Goal: Information Seeking & Learning: Learn about a topic

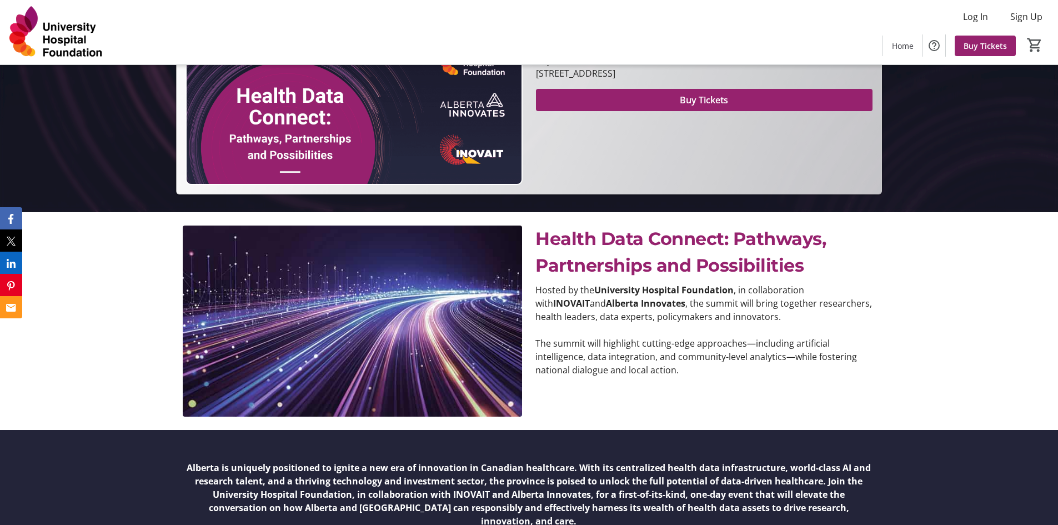
scroll to position [333, 0]
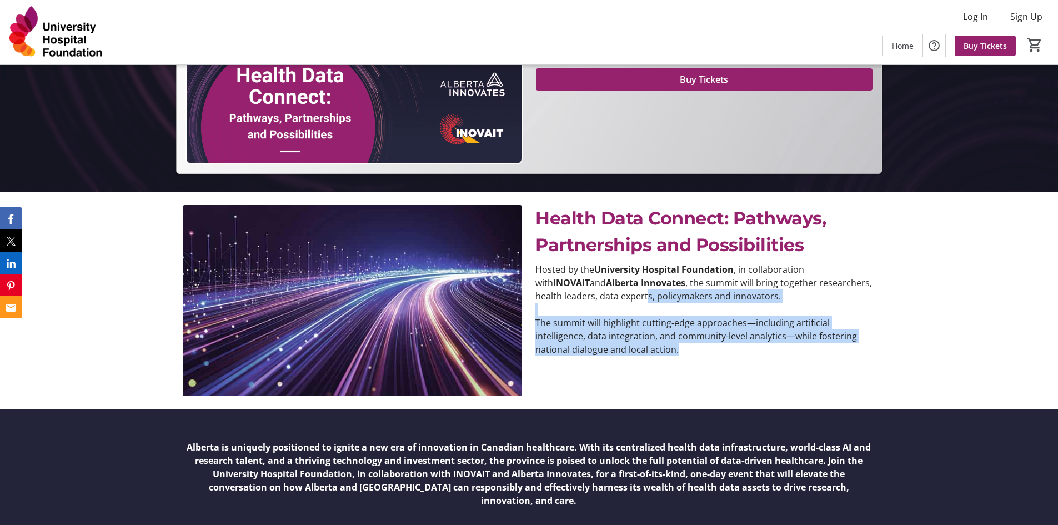
drag, startPoint x: 681, startPoint y: 348, endPoint x: 616, endPoint y: 290, distance: 87.3
click at [616, 290] on div "Hosted by the University Hospital Foundation , in collaboration with INOVAIT an…" at bounding box center [704, 309] width 339 height 93
click at [616, 290] on p "Hosted by the University Hospital Foundation , in collaboration with INOVAIT an…" at bounding box center [704, 283] width 339 height 40
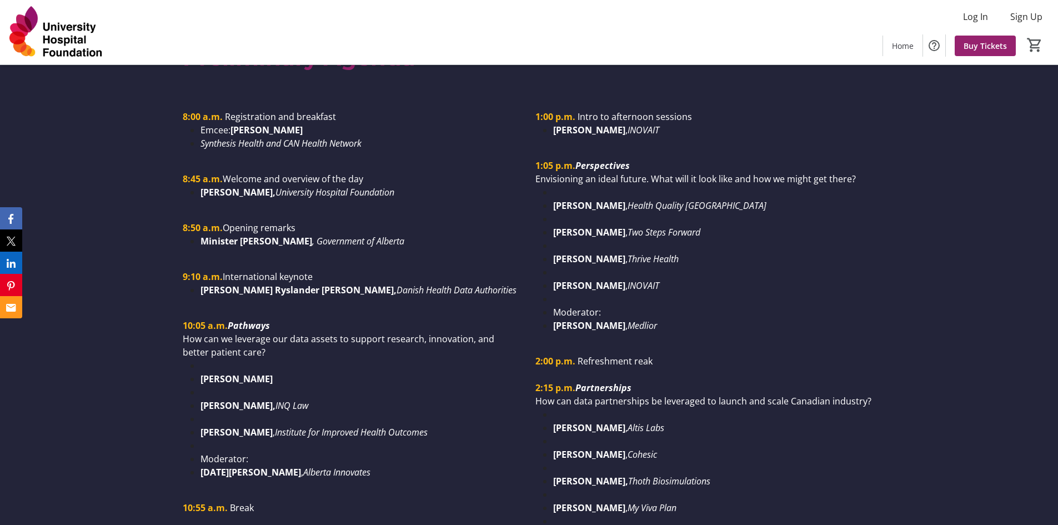
scroll to position [999, 0]
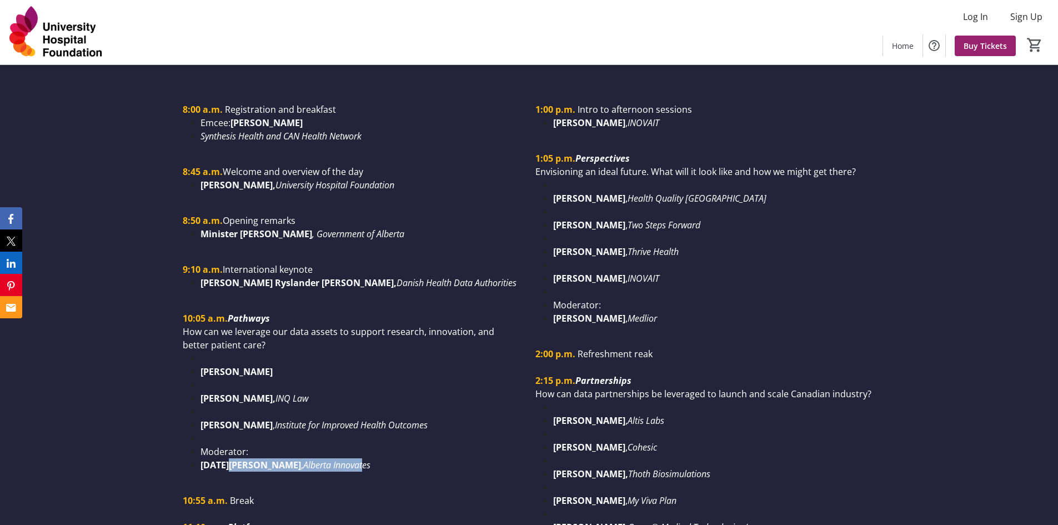
drag, startPoint x: 270, startPoint y: 452, endPoint x: 229, endPoint y: 450, distance: 41.2
click at [229, 458] on li "[DATE][PERSON_NAME] , Alberta Innovates" at bounding box center [360, 464] width 321 height 13
click at [229, 459] on strong "[DATE][PERSON_NAME]" at bounding box center [250, 465] width 100 height 12
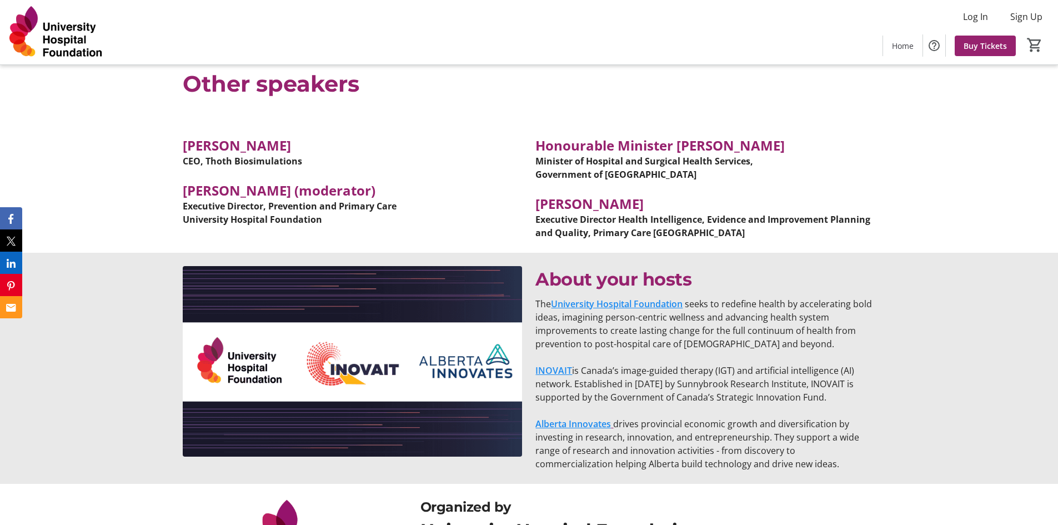
scroll to position [7468, 0]
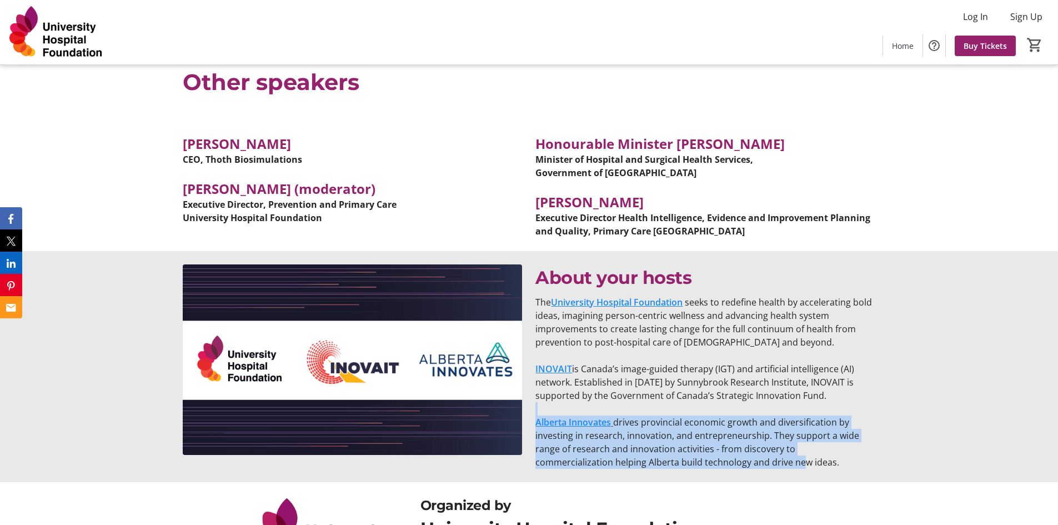
drag, startPoint x: 721, startPoint y: 356, endPoint x: 730, endPoint y: 307, distance: 50.1
click at [730, 307] on div "The University Hospital Foundation seeks to redefine health by accelerating bol…" at bounding box center [704, 381] width 339 height 173
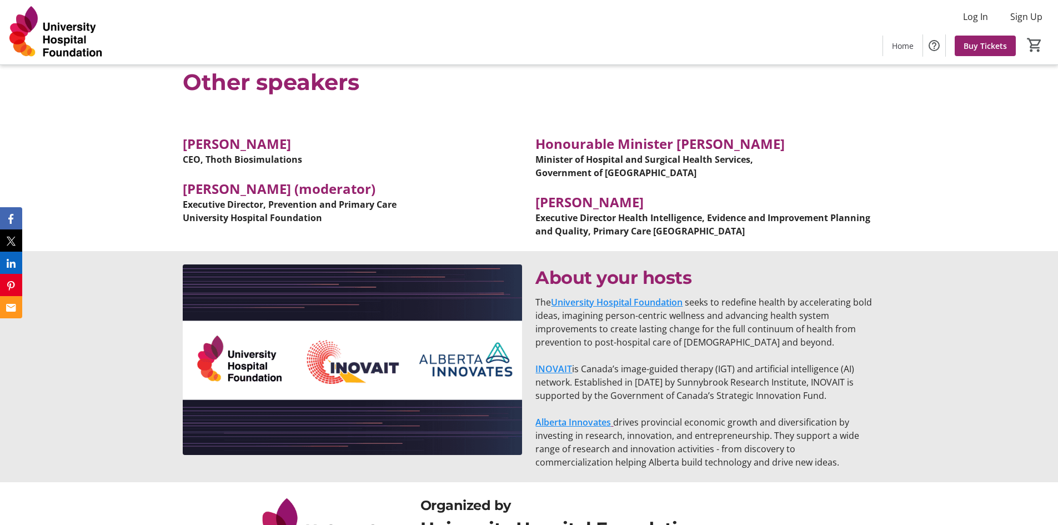
click at [740, 362] on p "INOVAIT is Canada’s image-guided therapy (IGT) and artificial intelligence (AI)…" at bounding box center [704, 382] width 339 height 40
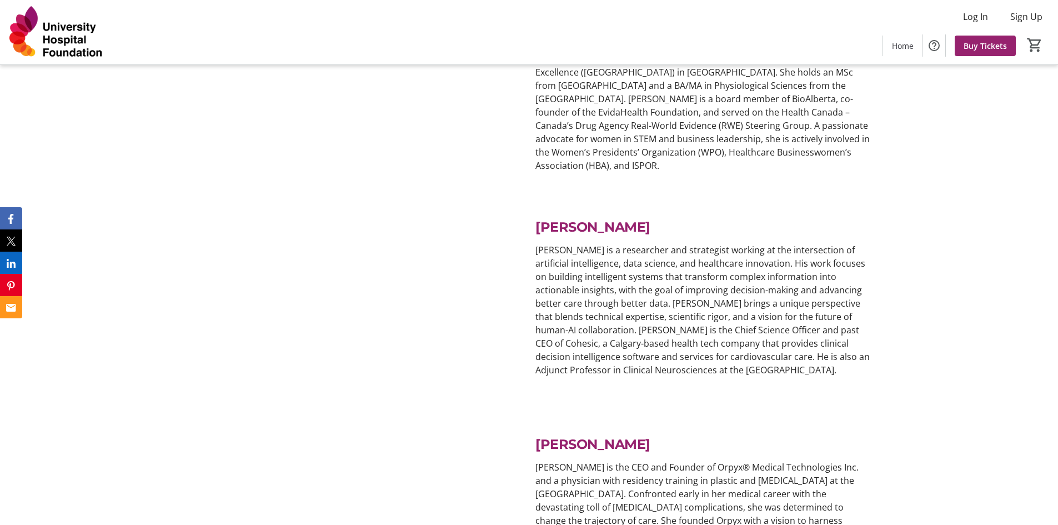
scroll to position [3212, 0]
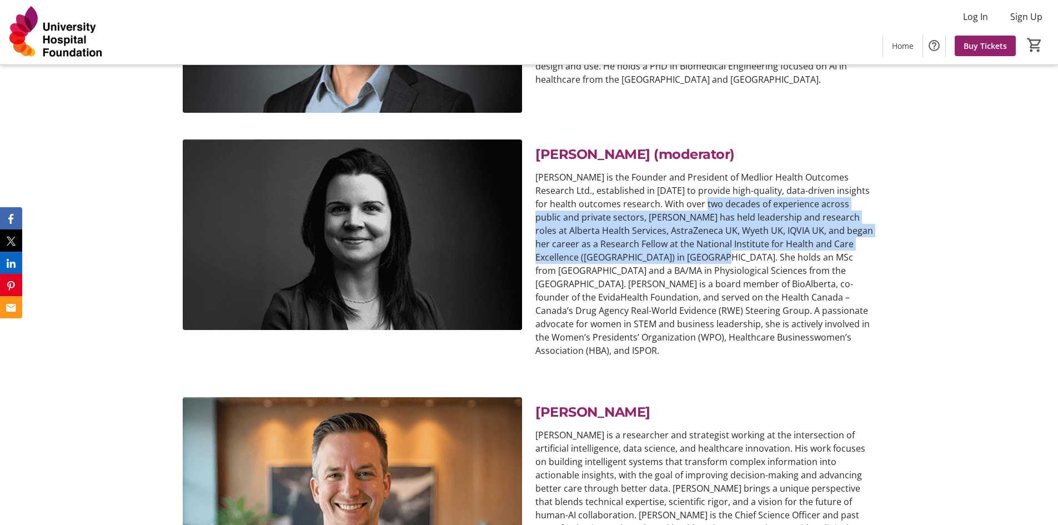
drag, startPoint x: 675, startPoint y: 172, endPoint x: 690, endPoint y: 234, distance: 64.1
click at [690, 234] on p "[PERSON_NAME] is the Founder and President of Medlior Health Outcomes Research …" at bounding box center [704, 263] width 339 height 187
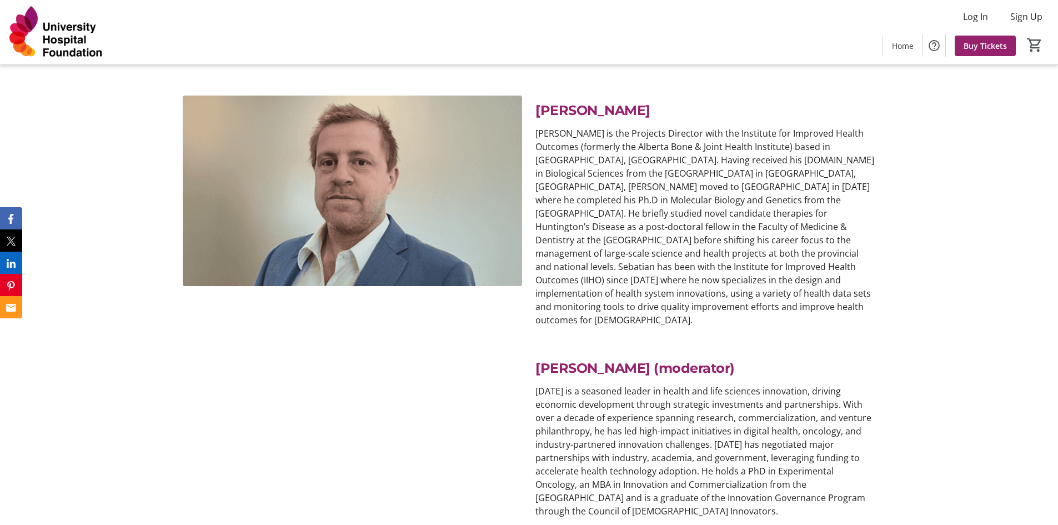
scroll to position [4989, 0]
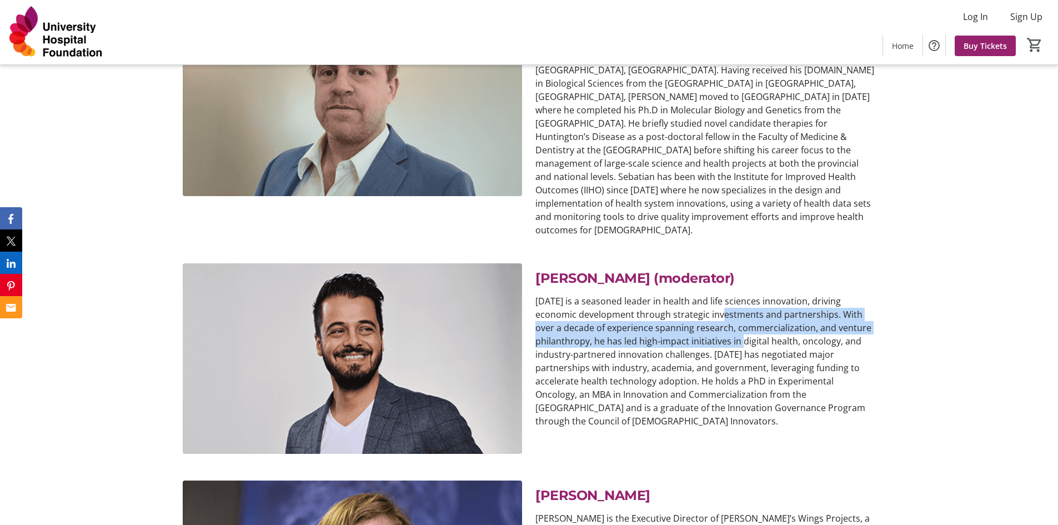
drag, startPoint x: 688, startPoint y: 222, endPoint x: 690, endPoint y: 244, distance: 22.3
click at [690, 294] on p "[DATE] is a seasoned leader in health and life sciences innovation, driving eco…" at bounding box center [704, 360] width 339 height 133
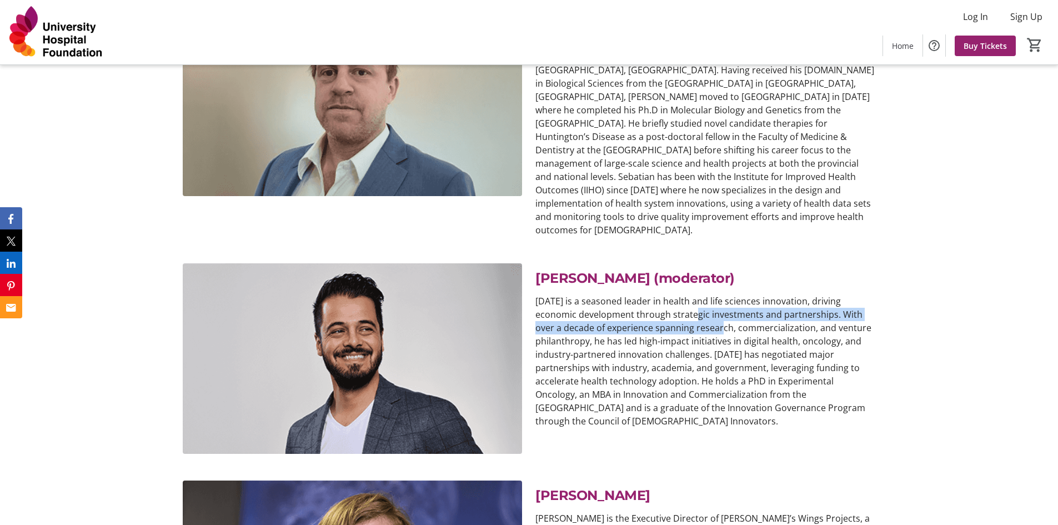
drag, startPoint x: 671, startPoint y: 233, endPoint x: 657, endPoint y: 225, distance: 16.4
click at [657, 294] on p "[DATE] is a seasoned leader in health and life sciences innovation, driving eco…" at bounding box center [704, 360] width 339 height 133
click at [656, 294] on p "[DATE] is a seasoned leader in health and life sciences innovation, driving eco…" at bounding box center [704, 360] width 339 height 133
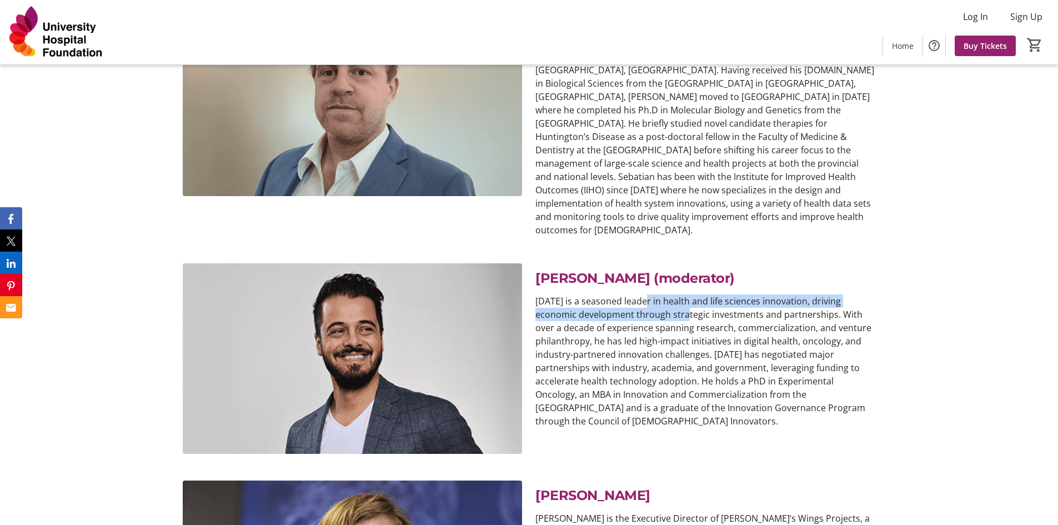
drag, startPoint x: 655, startPoint y: 223, endPoint x: 642, endPoint y: 212, distance: 16.6
click at [642, 294] on p "[DATE] is a seasoned leader in health and life sciences innovation, driving eco…" at bounding box center [704, 360] width 339 height 133
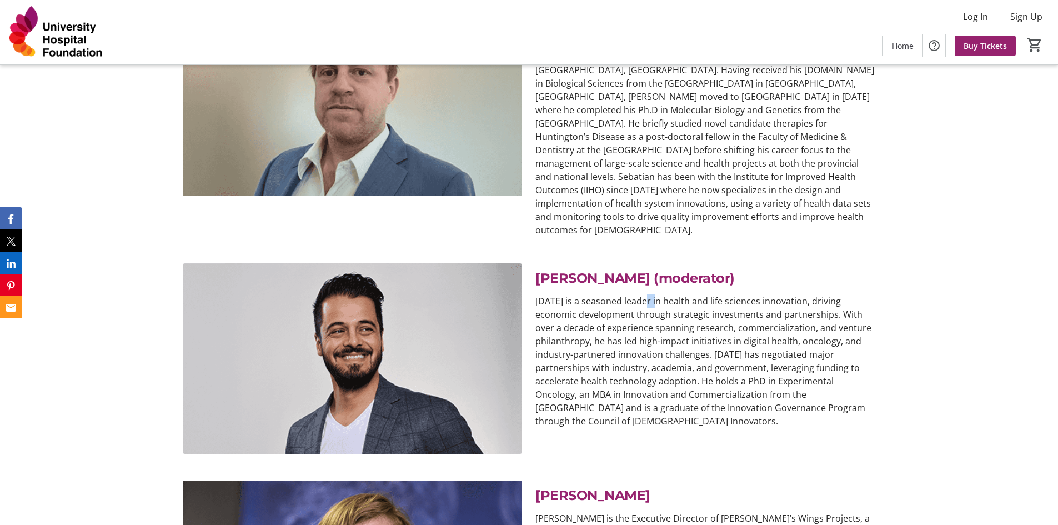
click at [642, 294] on p "[DATE] is a seasoned leader in health and life sciences innovation, driving eco…" at bounding box center [704, 360] width 339 height 133
click at [647, 294] on p "[DATE] is a seasoned leader in health and life sciences innovation, driving eco…" at bounding box center [704, 360] width 339 height 133
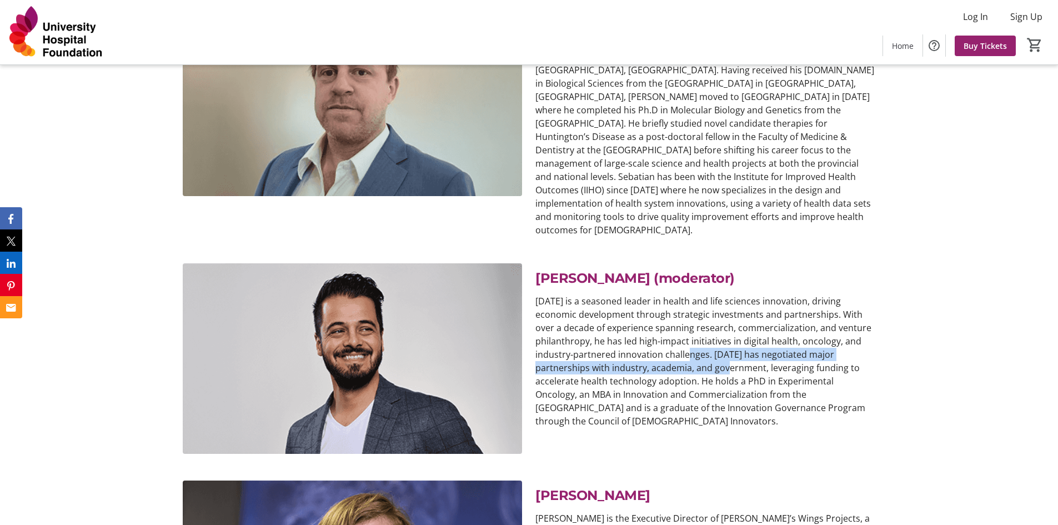
drag, startPoint x: 658, startPoint y: 263, endPoint x: 671, endPoint y: 278, distance: 18.9
click at [671, 294] on p "[DATE] is a seasoned leader in health and life sciences innovation, driving eco…" at bounding box center [704, 360] width 339 height 133
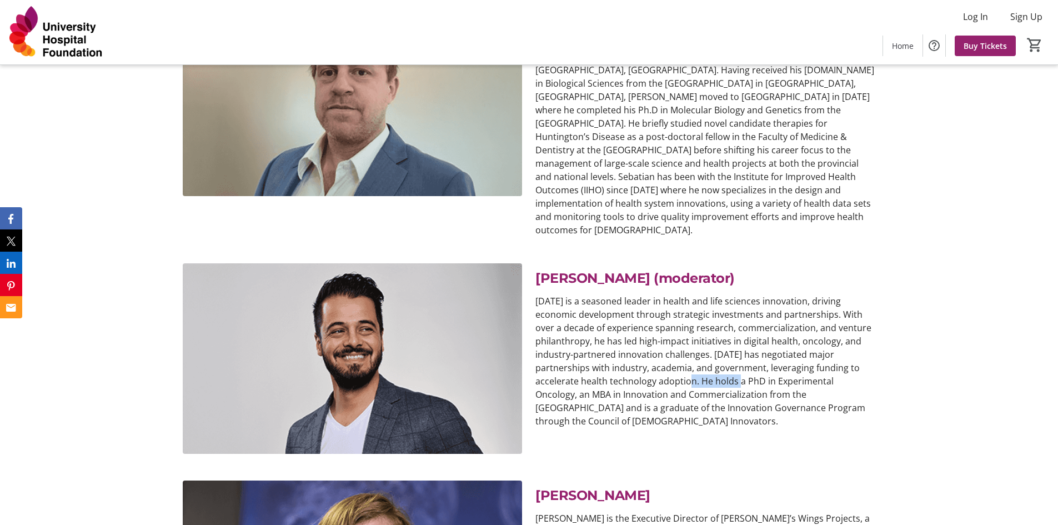
drag, startPoint x: 680, startPoint y: 291, endPoint x: 630, endPoint y: 281, distance: 50.4
click at [630, 294] on p "[DATE] is a seasoned leader in health and life sciences innovation, driving eco…" at bounding box center [704, 360] width 339 height 133
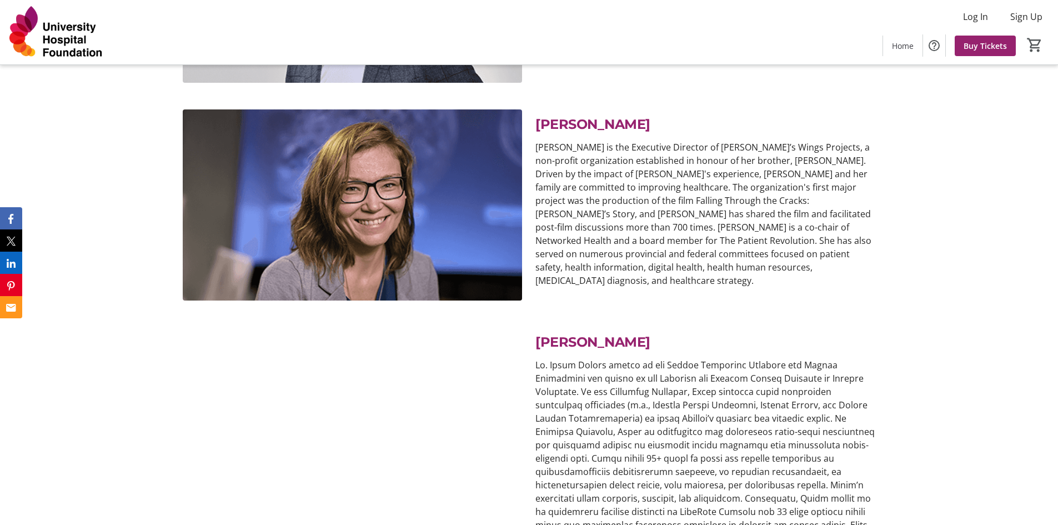
scroll to position [5433, 0]
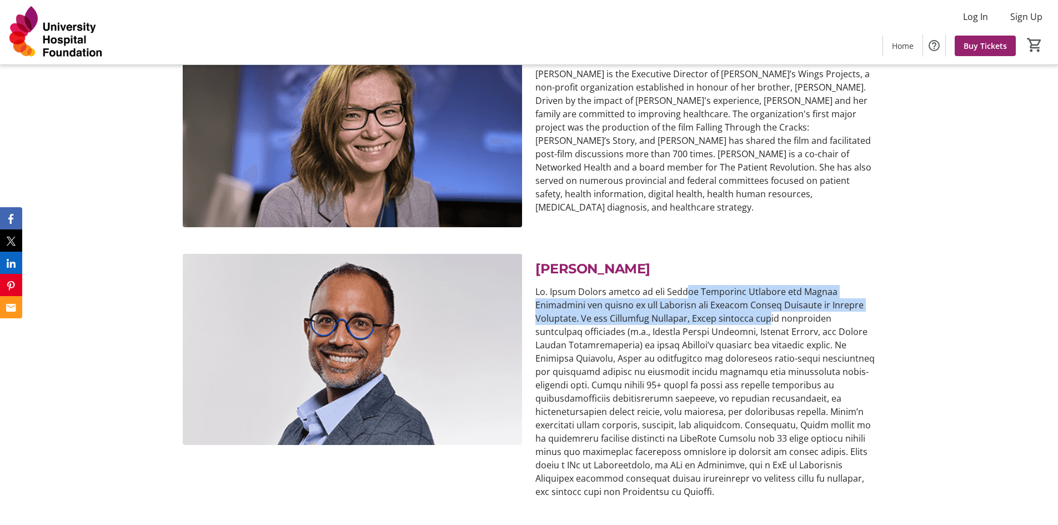
drag, startPoint x: 678, startPoint y: 203, endPoint x: 689, endPoint y: 227, distance: 26.6
click at [689, 285] on p at bounding box center [704, 391] width 339 height 213
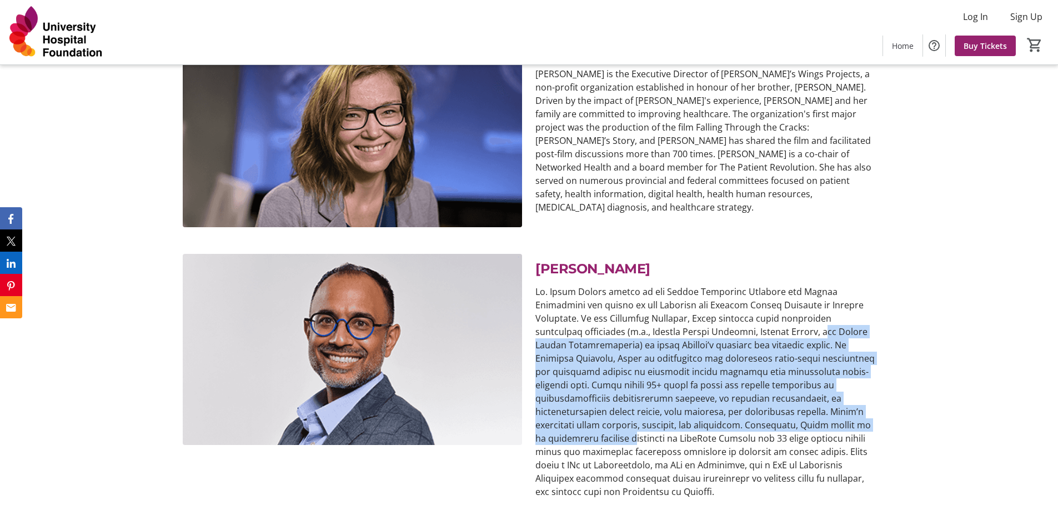
drag, startPoint x: 745, startPoint y: 325, endPoint x: 715, endPoint y: 239, distance: 91.3
click at [715, 285] on p at bounding box center [704, 391] width 339 height 213
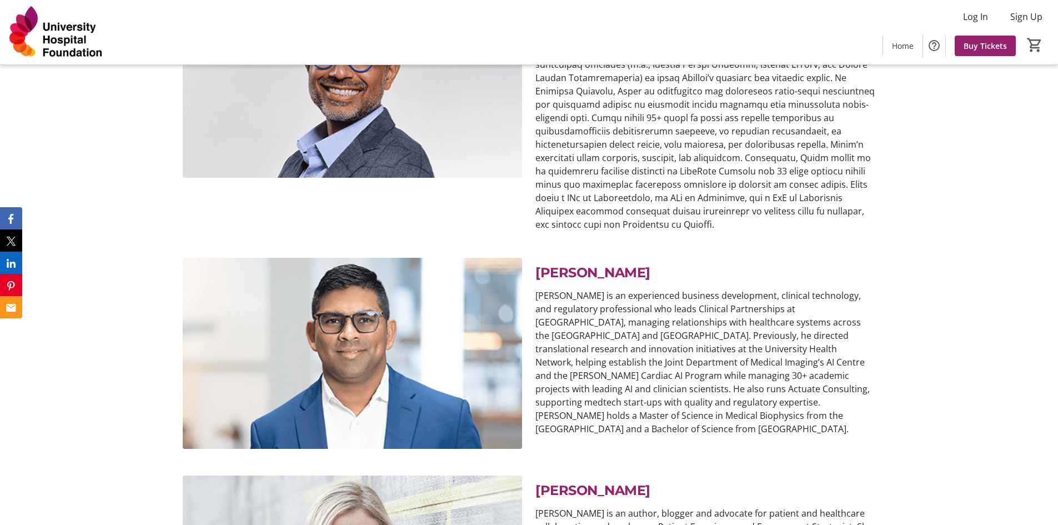
scroll to position [5766, 0]
